Goal: Find specific page/section: Find specific page/section

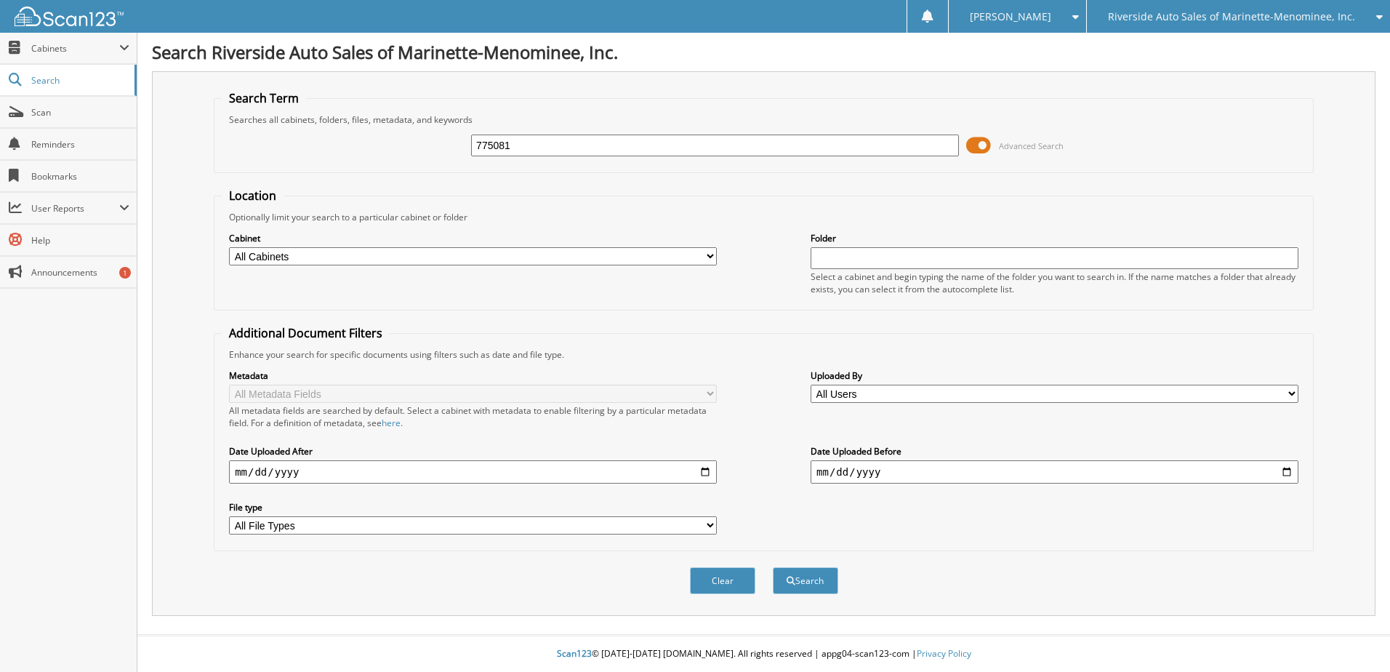
type input "775081"
click at [773, 567] on button "Search" at bounding box center [805, 580] width 65 height 27
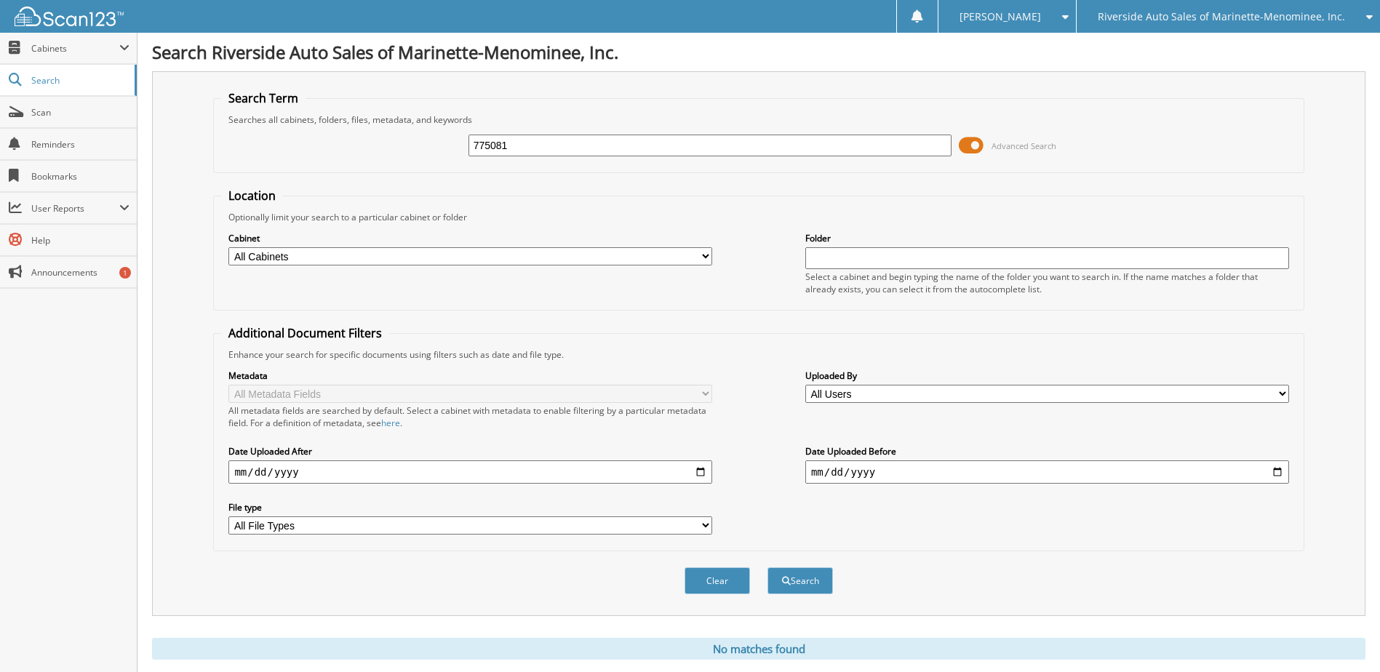
drag, startPoint x: 529, startPoint y: 150, endPoint x: 371, endPoint y: 151, distance: 157.8
click at [371, 151] on div "775081 Advanced Search" at bounding box center [758, 145] width 1074 height 39
type input "708114"
click at [767, 567] on button "Search" at bounding box center [799, 580] width 65 height 27
click at [42, 111] on span "Scan" at bounding box center [80, 112] width 98 height 12
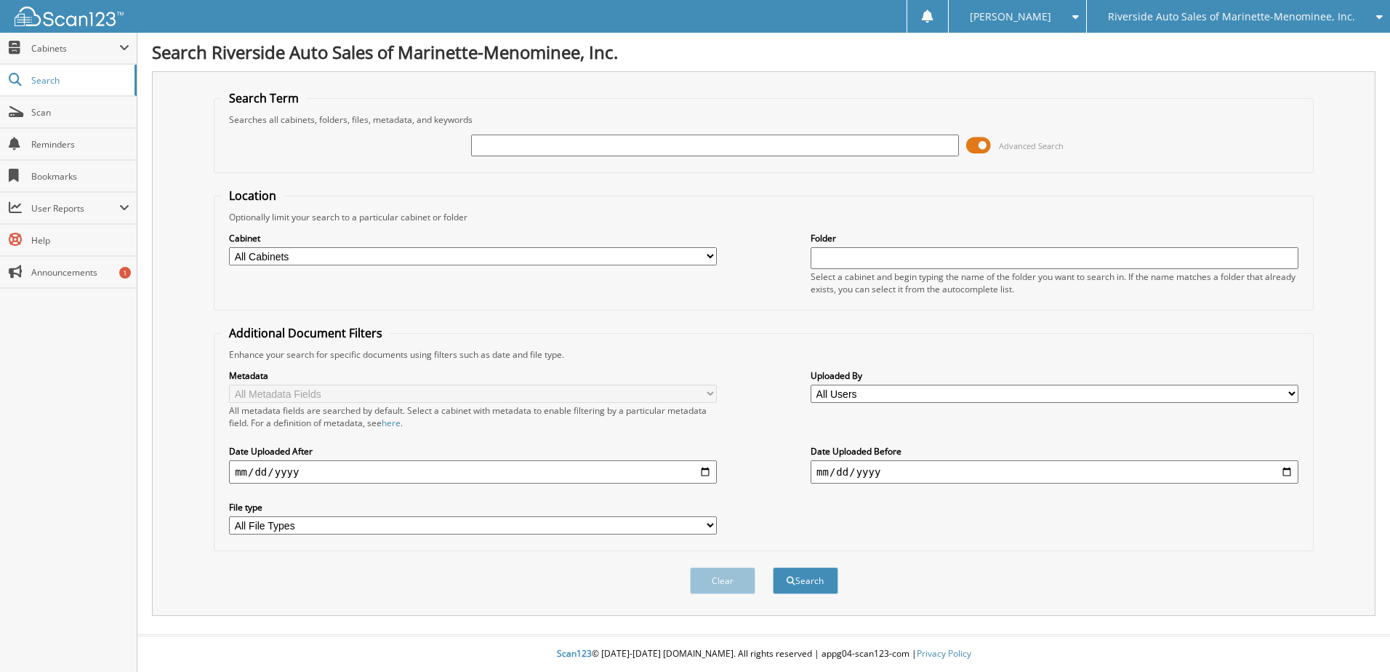
click at [612, 147] on input "text" at bounding box center [715, 146] width 488 height 22
type input "700358"
click at [773, 567] on button "Search" at bounding box center [805, 580] width 65 height 27
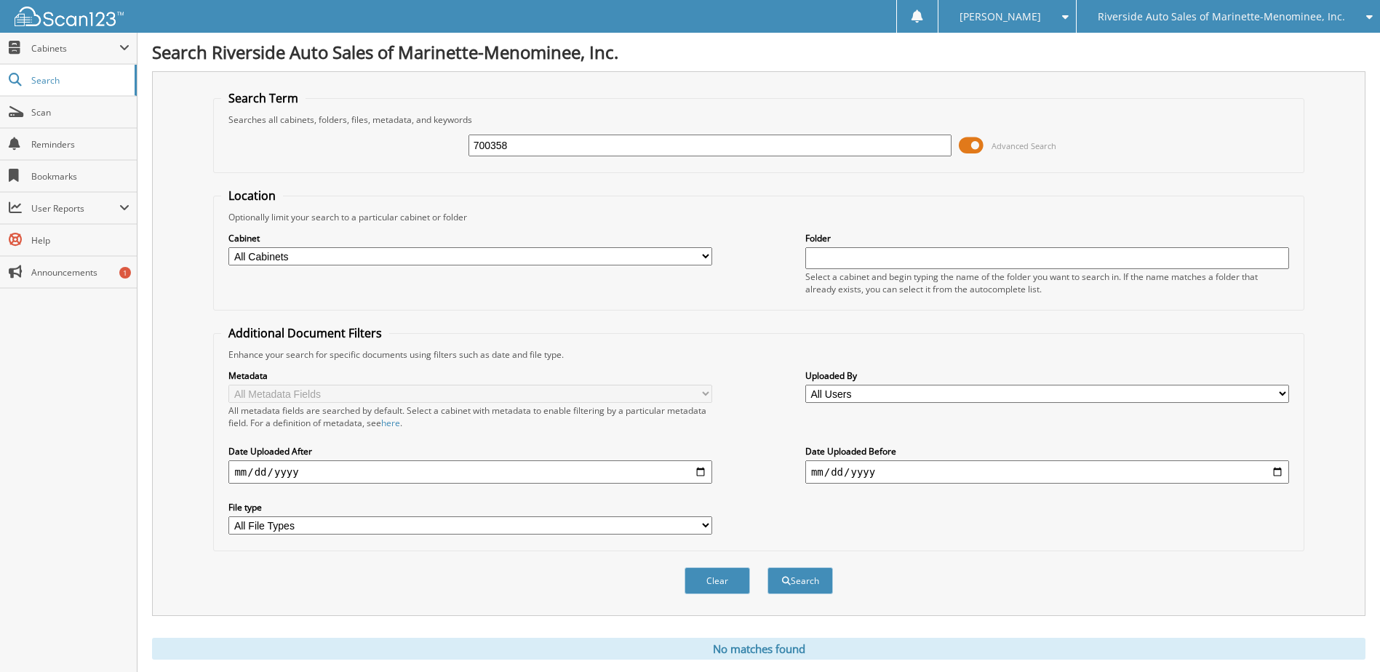
drag, startPoint x: 518, startPoint y: 149, endPoint x: 232, endPoint y: 147, distance: 285.8
click at [232, 147] on div "700358 Advanced Search" at bounding box center [758, 145] width 1074 height 39
click at [1264, 15] on span "Riverside Auto Sales of Marinette-Menominee, Inc." at bounding box center [1220, 16] width 247 height 9
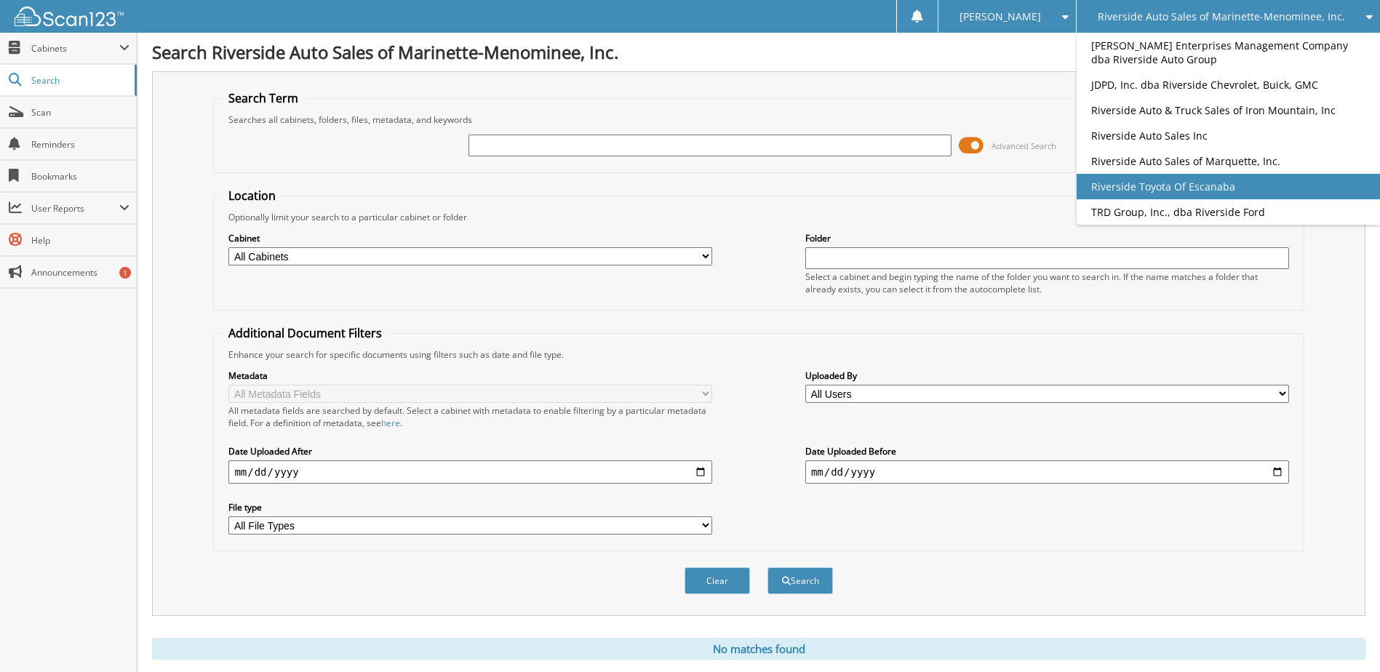
click at [1249, 191] on link "Riverside Toyota Of Escanaba" at bounding box center [1227, 186] width 303 height 25
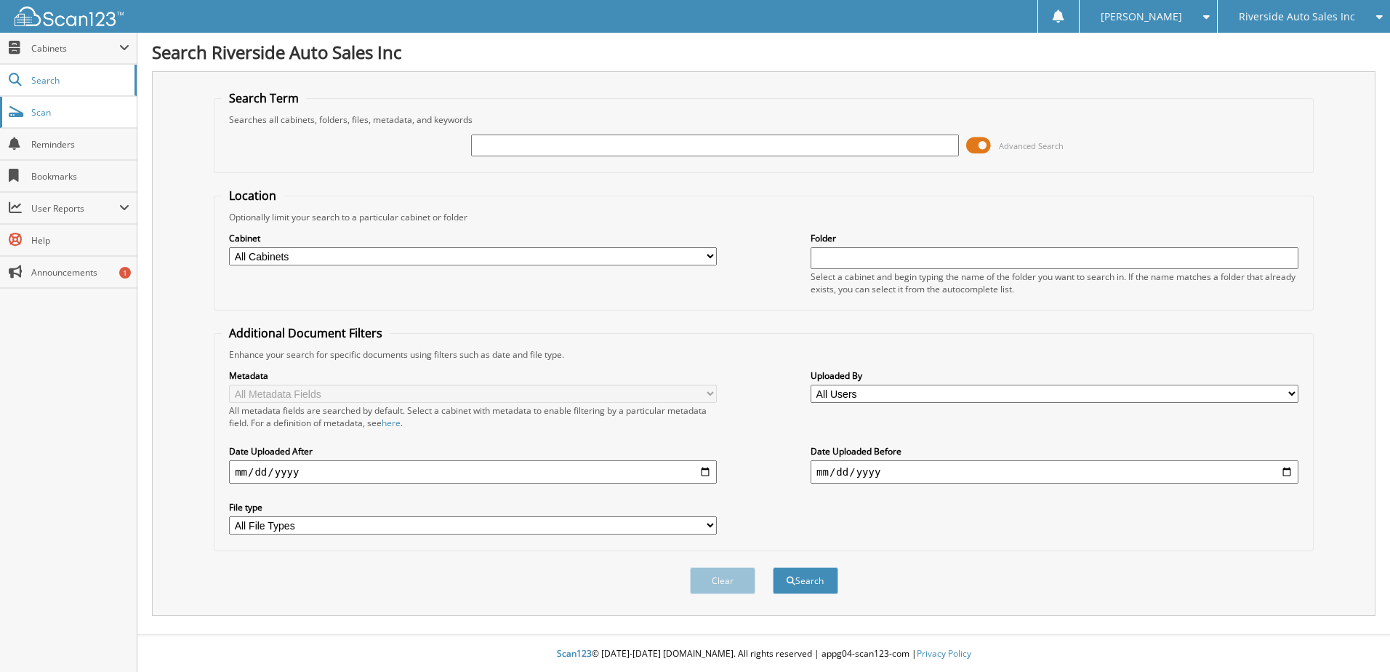
click at [66, 114] on span "Scan" at bounding box center [80, 112] width 98 height 12
